Goal: Check status: Check status

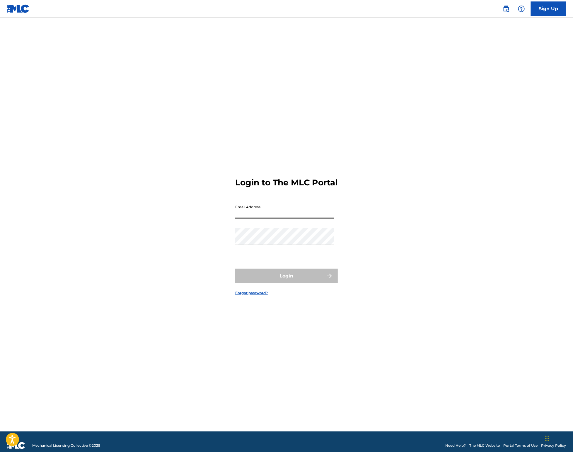
click at [283, 218] on input "Email Address" at bounding box center [284, 210] width 99 height 17
type input "[EMAIL_ADDRESS][DOMAIN_NAME]"
click at [284, 283] on button "Login" at bounding box center [286, 275] width 103 height 15
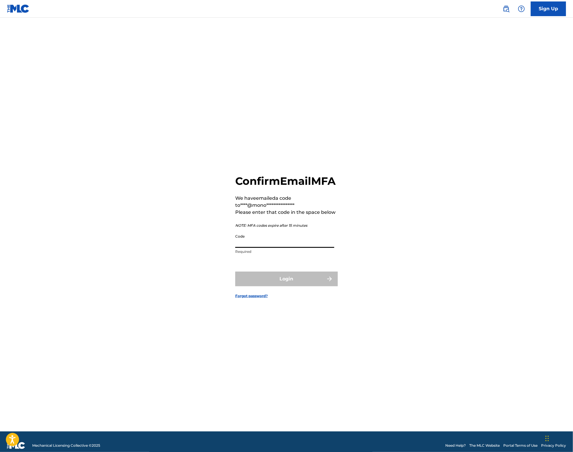
click at [257, 246] on input "Code" at bounding box center [284, 239] width 99 height 17
paste input "200434"
type input "200434"
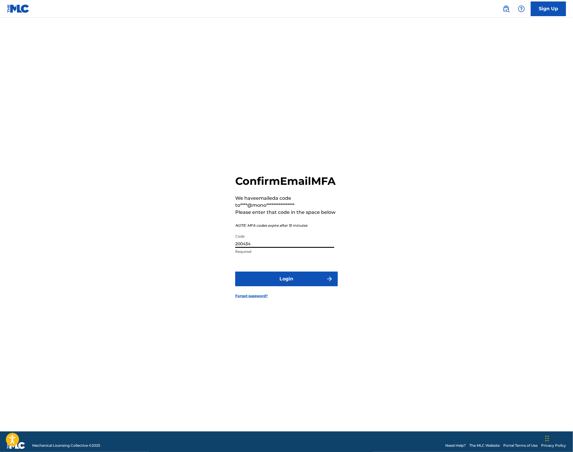
click at [285, 286] on button "Login" at bounding box center [286, 278] width 103 height 15
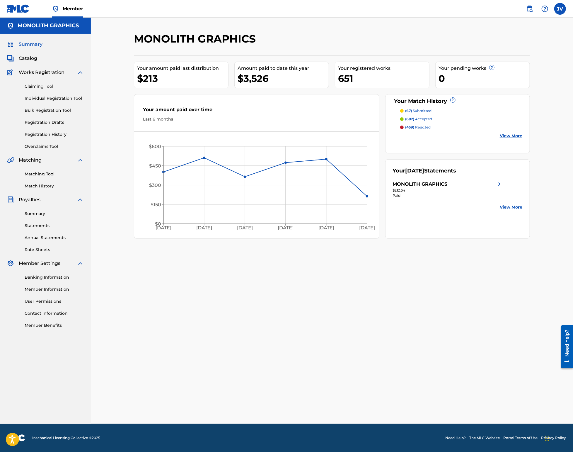
click at [30, 58] on span "Catalog" at bounding box center [28, 58] width 18 height 7
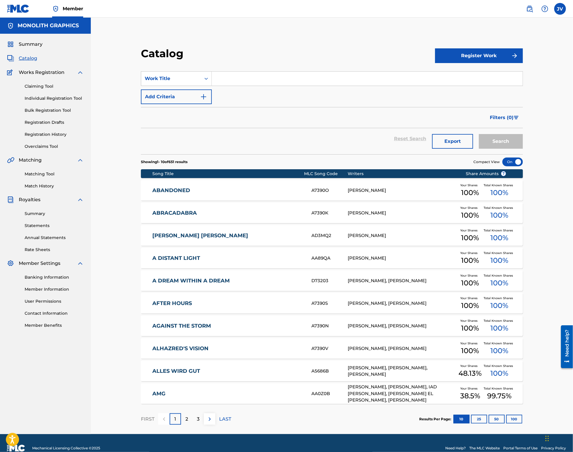
click at [234, 80] on input "Search Form" at bounding box center [367, 78] width 311 height 14
type input "forlorn"
click at [490, 144] on button "Search" at bounding box center [501, 141] width 44 height 15
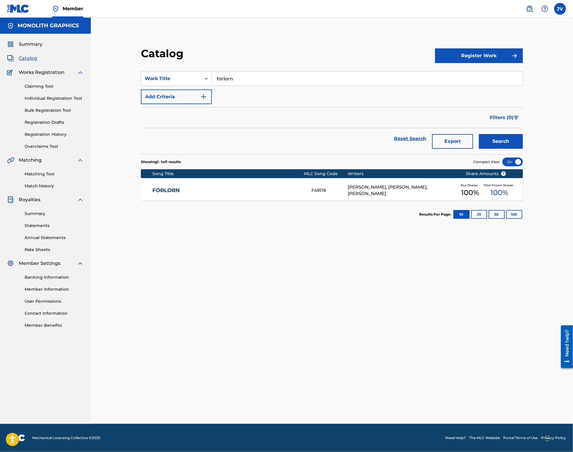
click at [46, 134] on link "Registration History" at bounding box center [54, 134] width 59 height 6
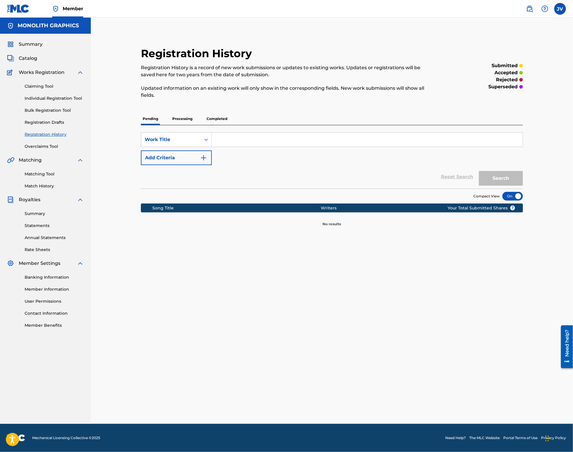
click at [184, 117] on p "Processing" at bounding box center [183, 119] width 24 height 12
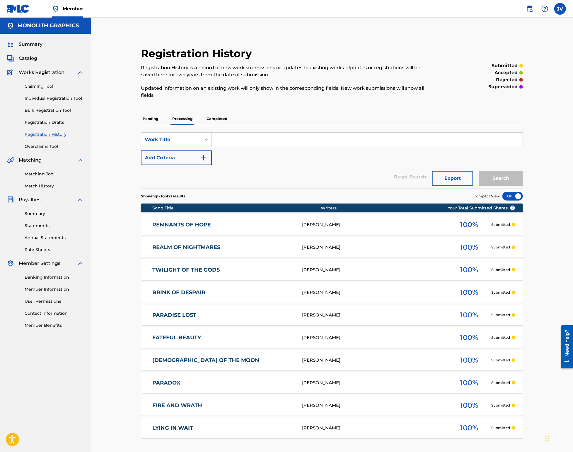
click at [212, 119] on p "Completed" at bounding box center [217, 119] width 24 height 12
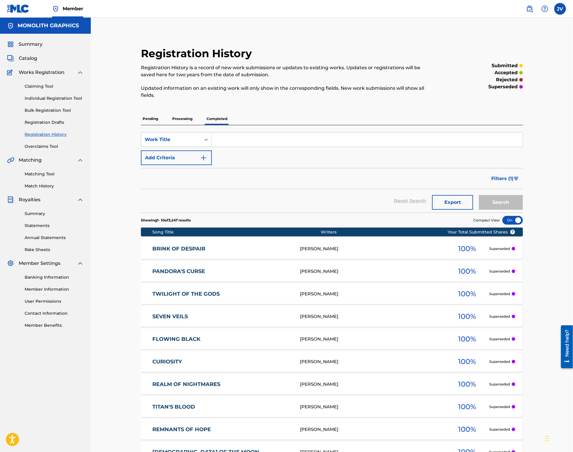
click at [149, 119] on p "Pending" at bounding box center [150, 119] width 19 height 12
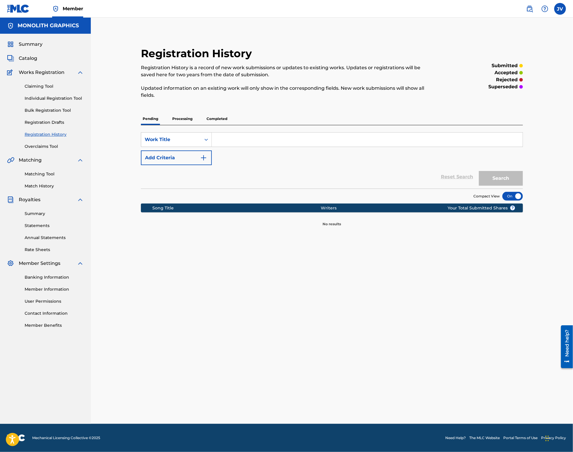
click at [189, 117] on p "Processing" at bounding box center [183, 119] width 24 height 12
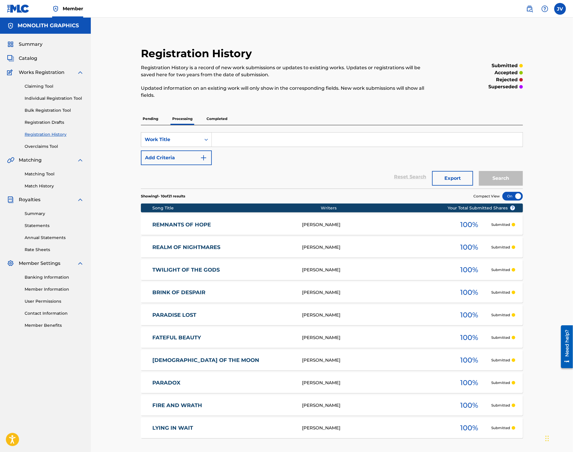
click at [227, 138] on input "Search Form" at bounding box center [367, 139] width 311 height 14
type input "forlorn"
click at [479, 171] on button "Search" at bounding box center [501, 178] width 44 height 15
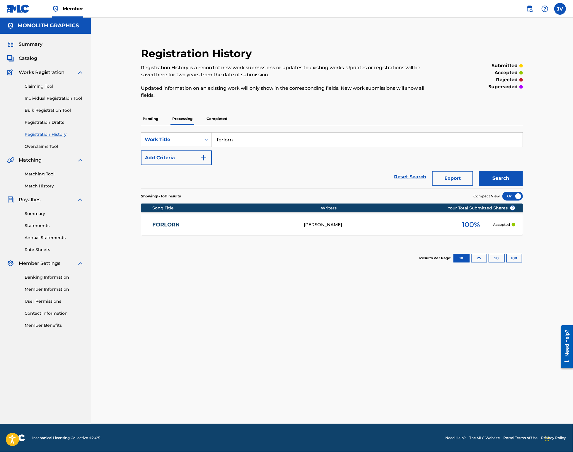
click at [323, 224] on div "[PERSON_NAME]" at bounding box center [376, 224] width 145 height 7
